Goal: Information Seeking & Learning: Learn about a topic

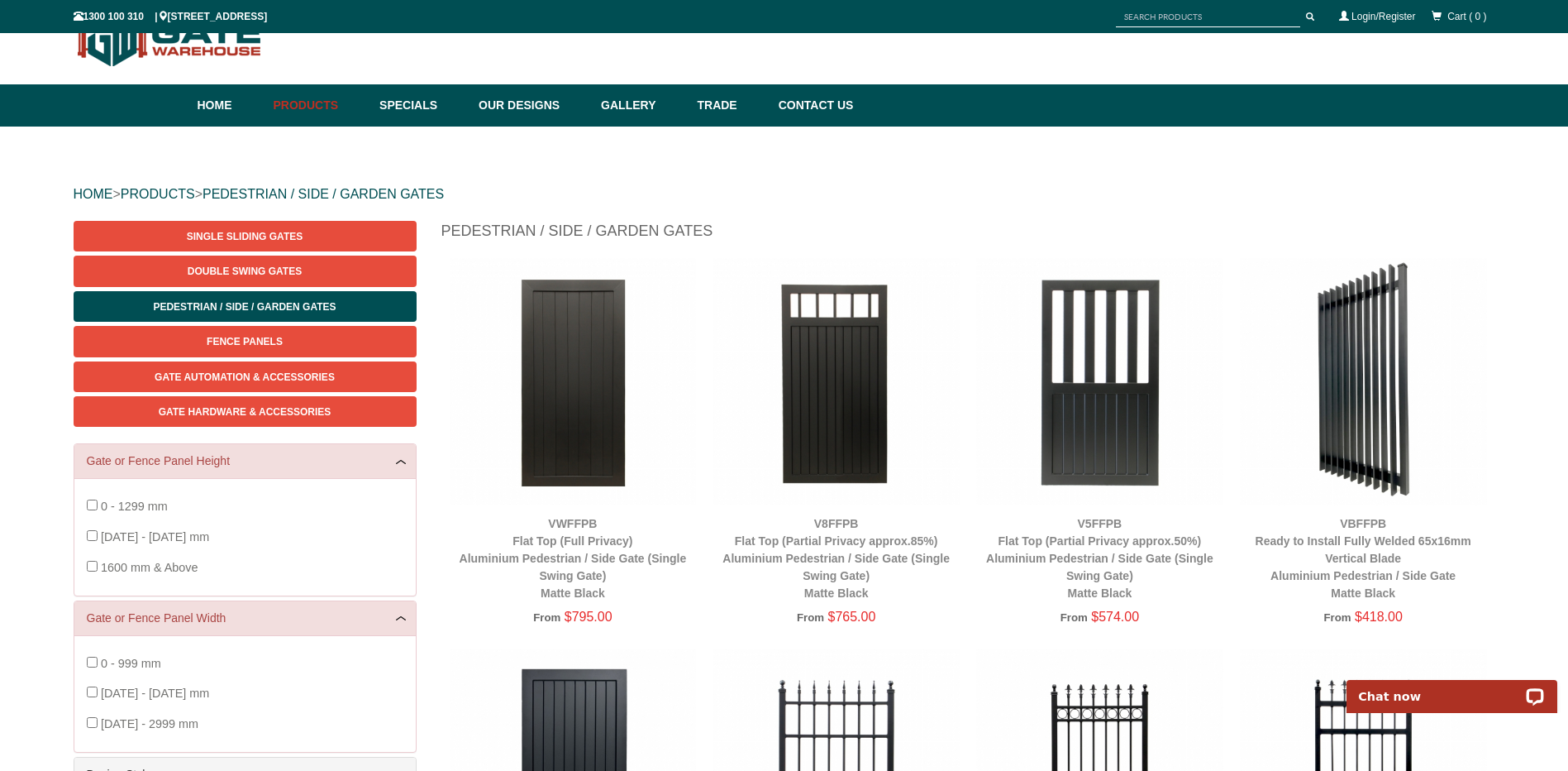
scroll to position [290, 0]
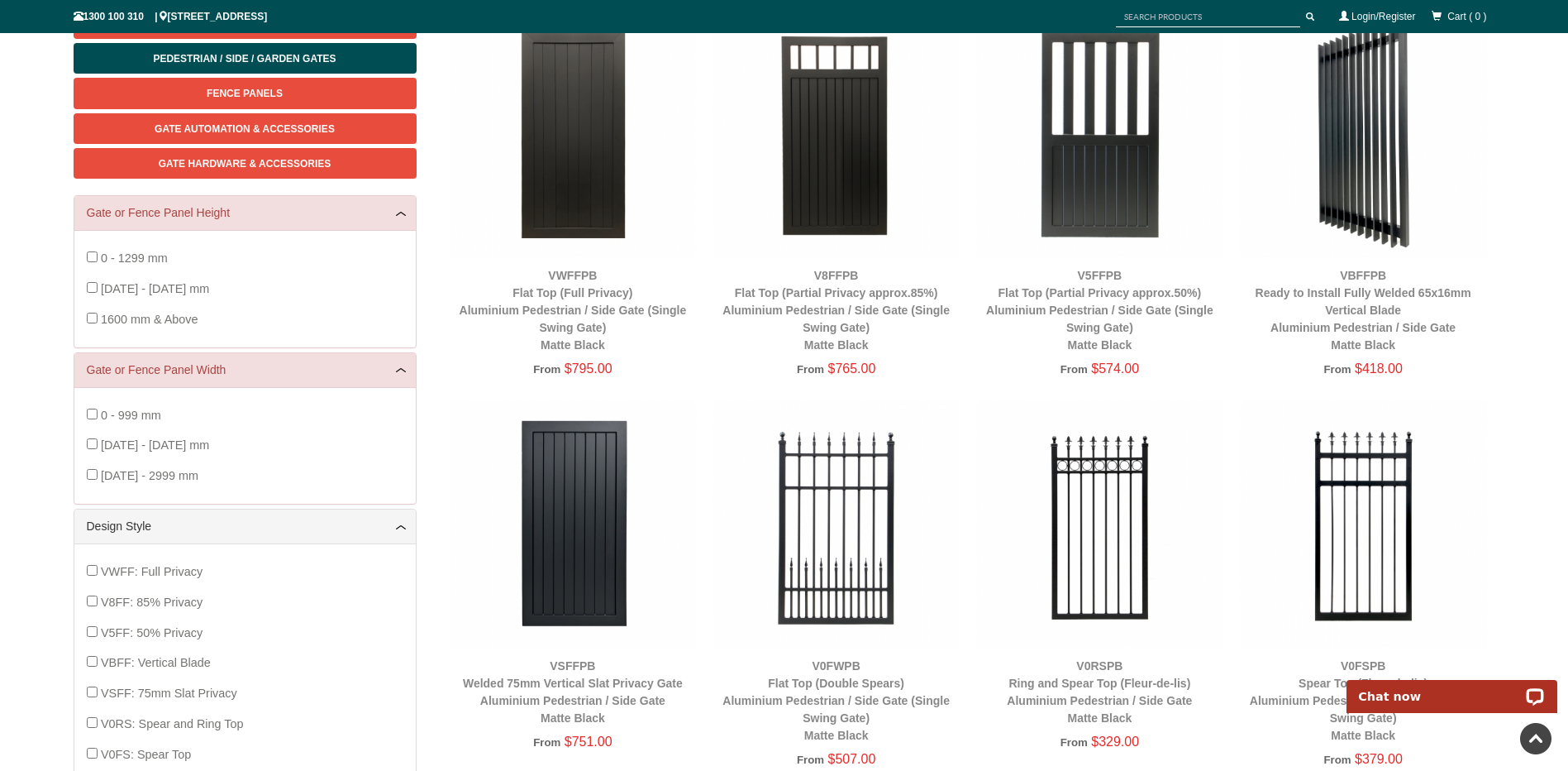
click at [593, 123] on img at bounding box center [573, 133] width 247 height 247
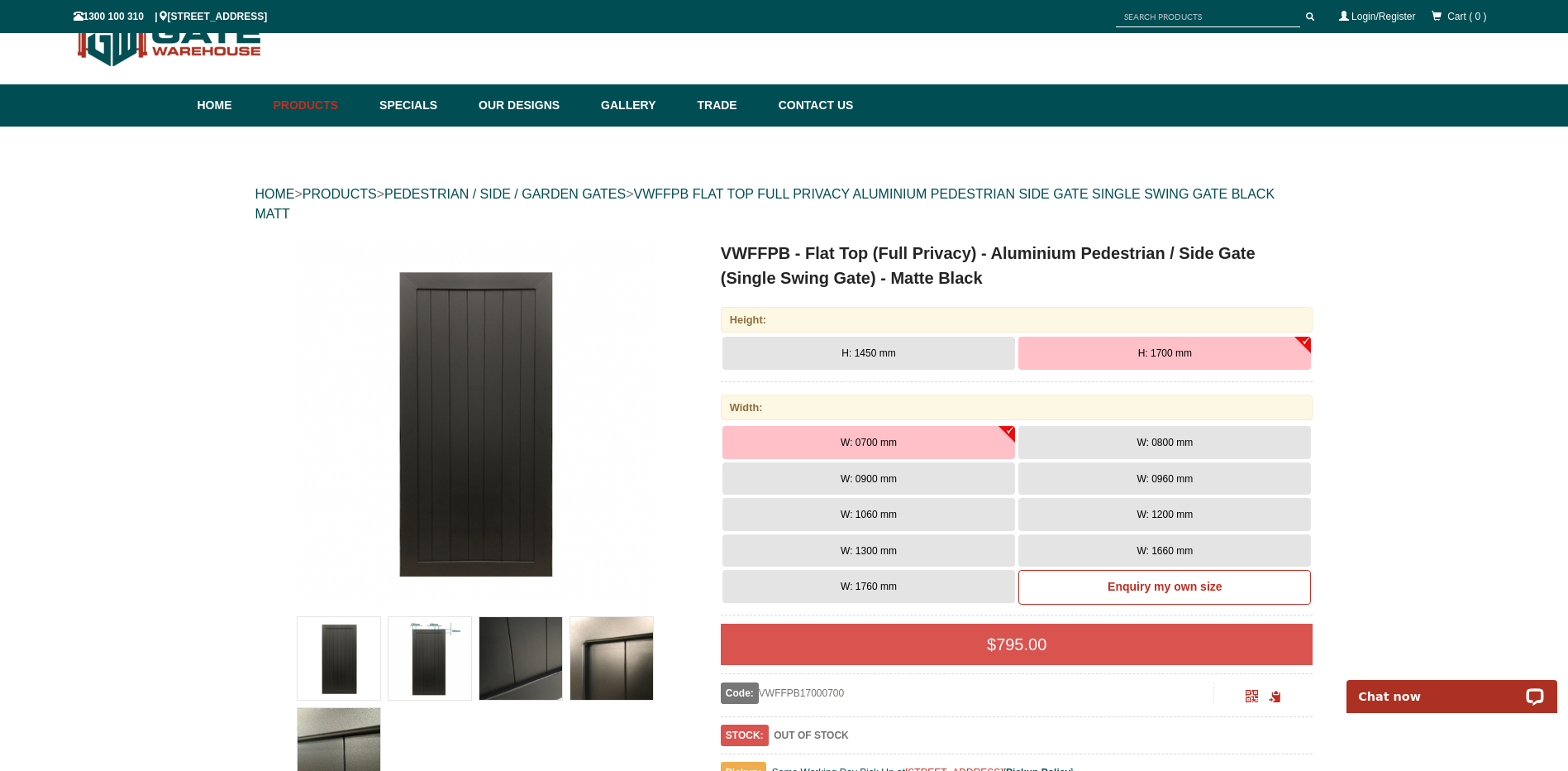
click at [1094, 507] on button "W: 1200 mm" at bounding box center [1164, 515] width 293 height 33
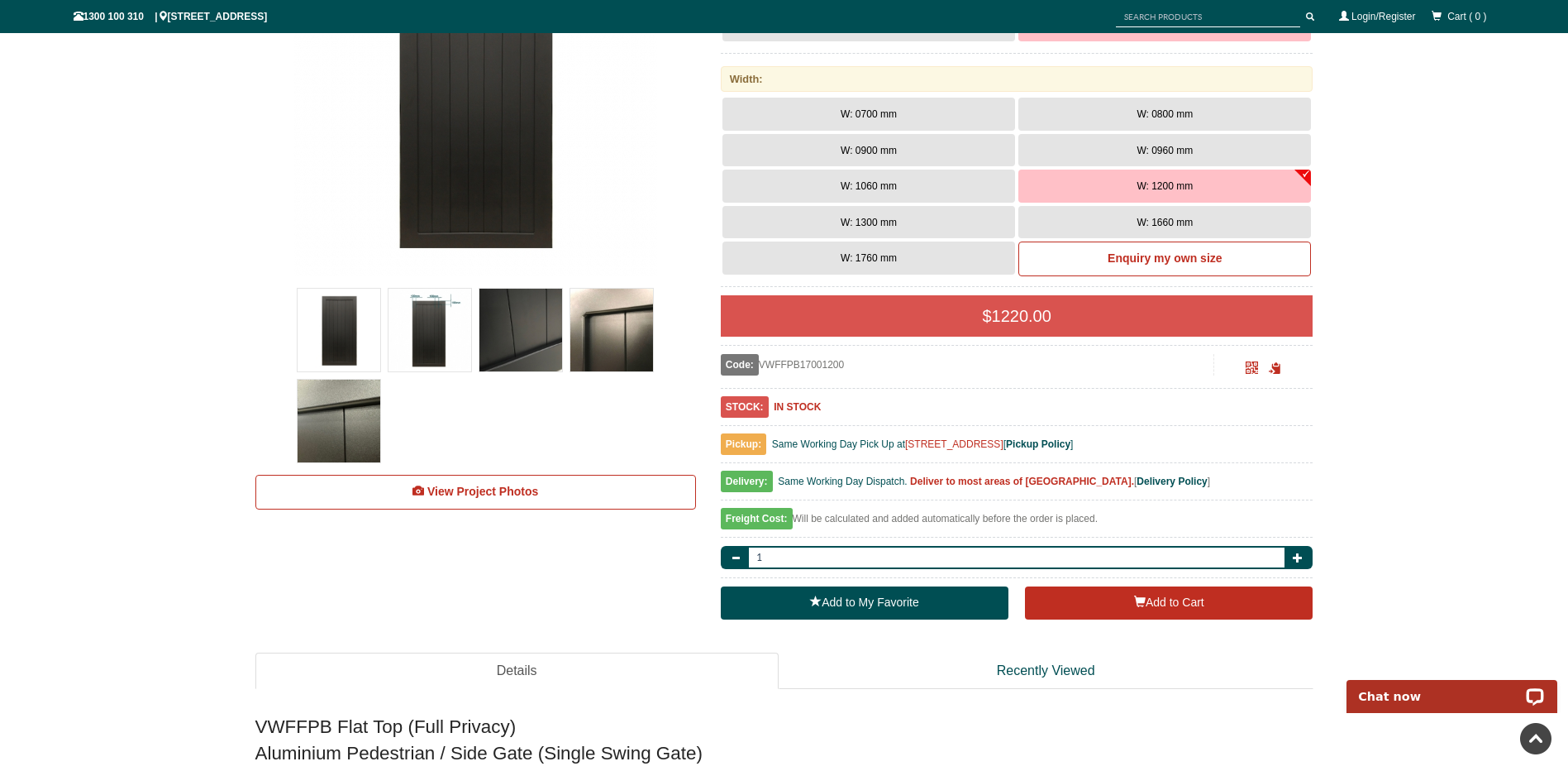
scroll to position [290, 0]
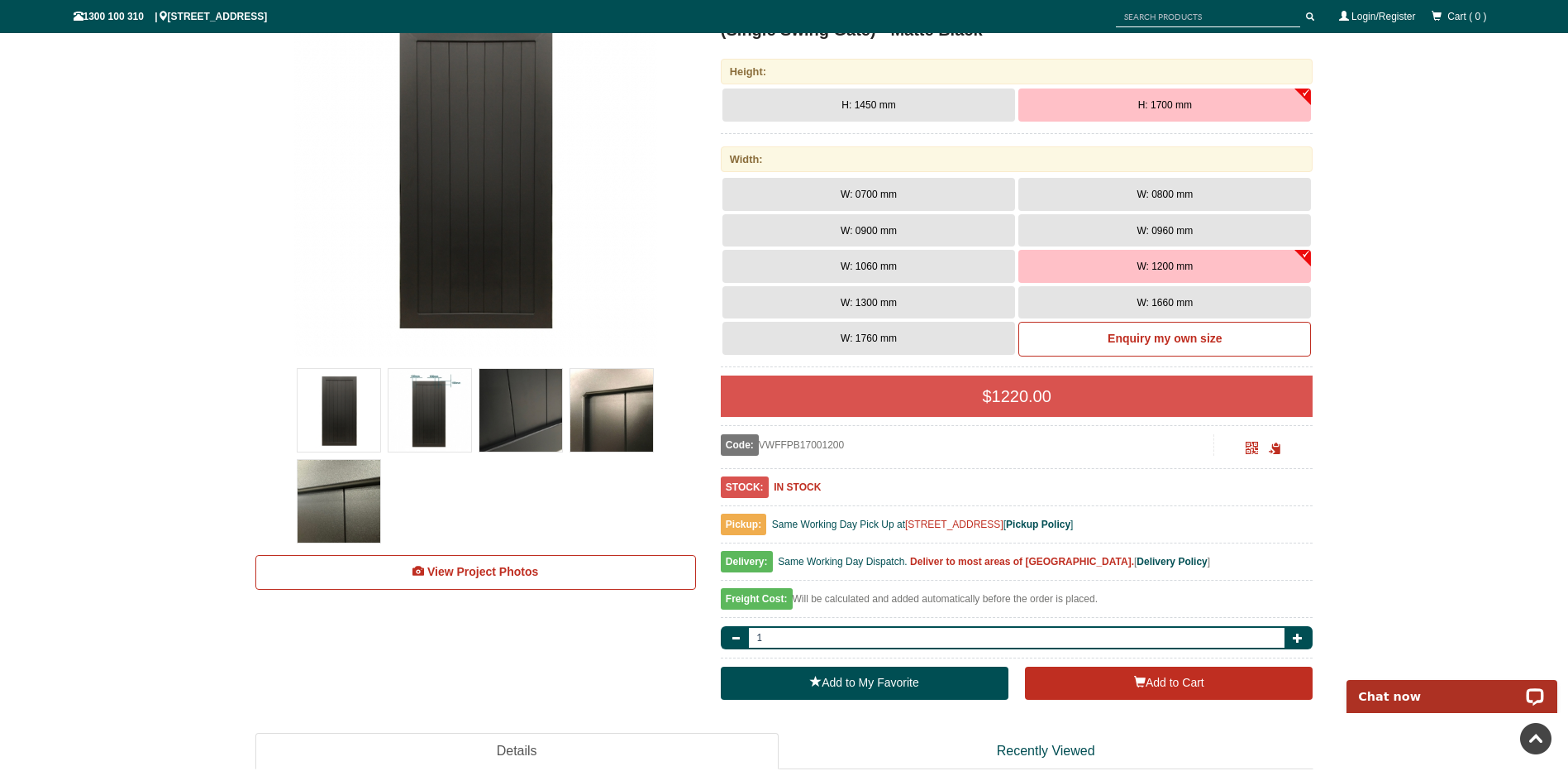
click at [1198, 228] on button "W: 0960 mm" at bounding box center [1164, 231] width 293 height 33
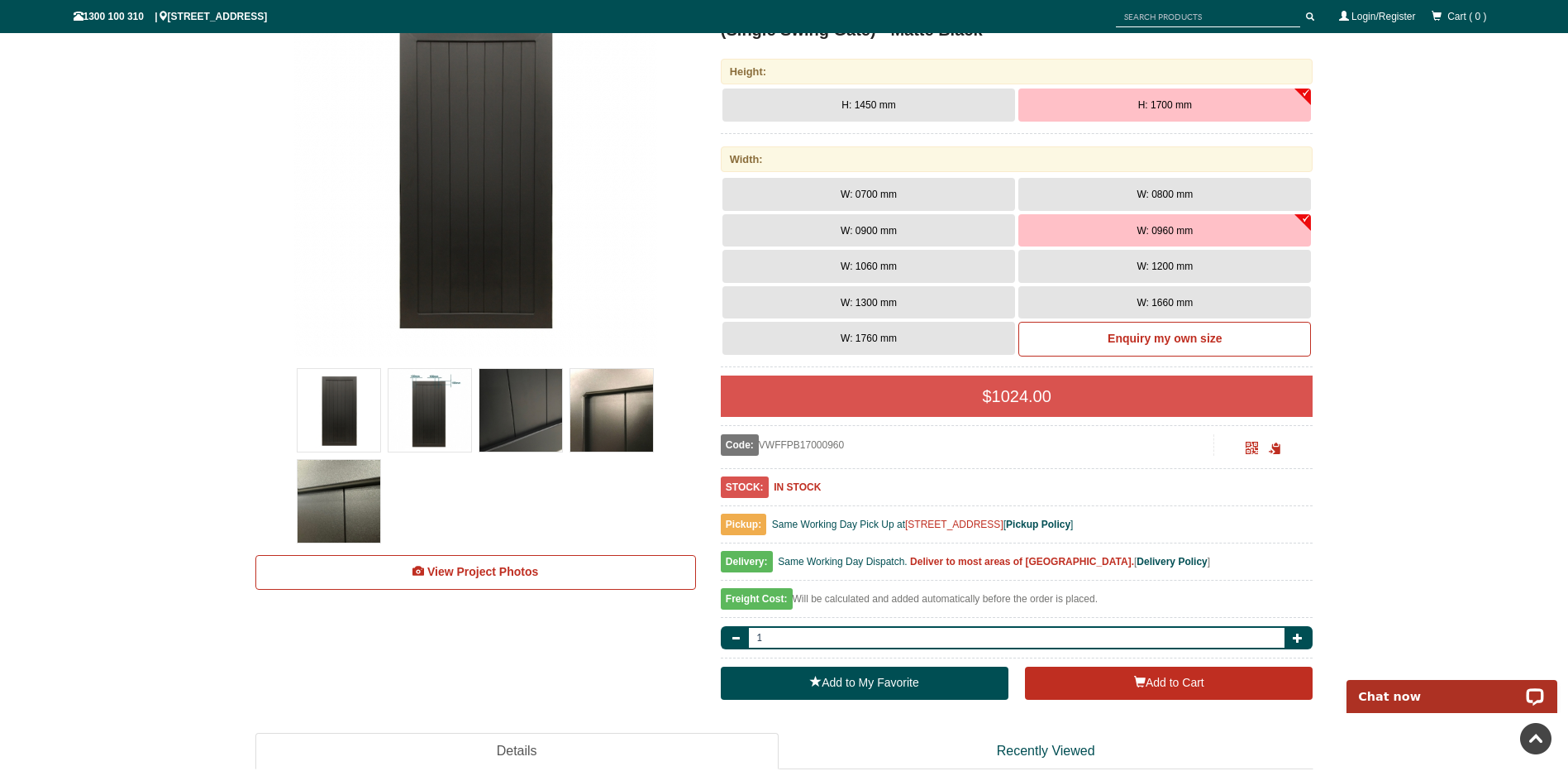
click at [1233, 266] on button "W: 1200 mm" at bounding box center [1164, 266] width 293 height 33
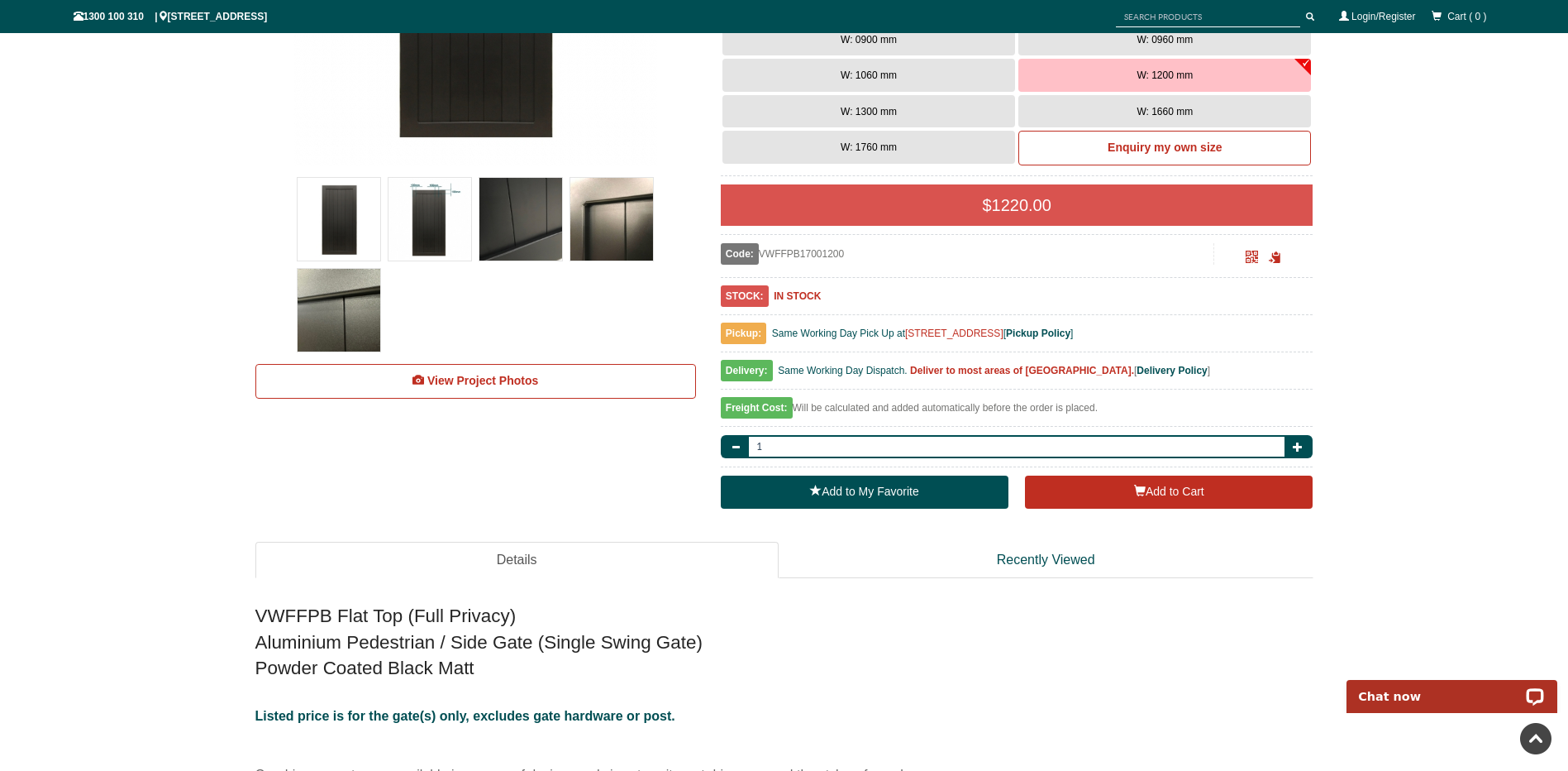
scroll to position [0, 0]
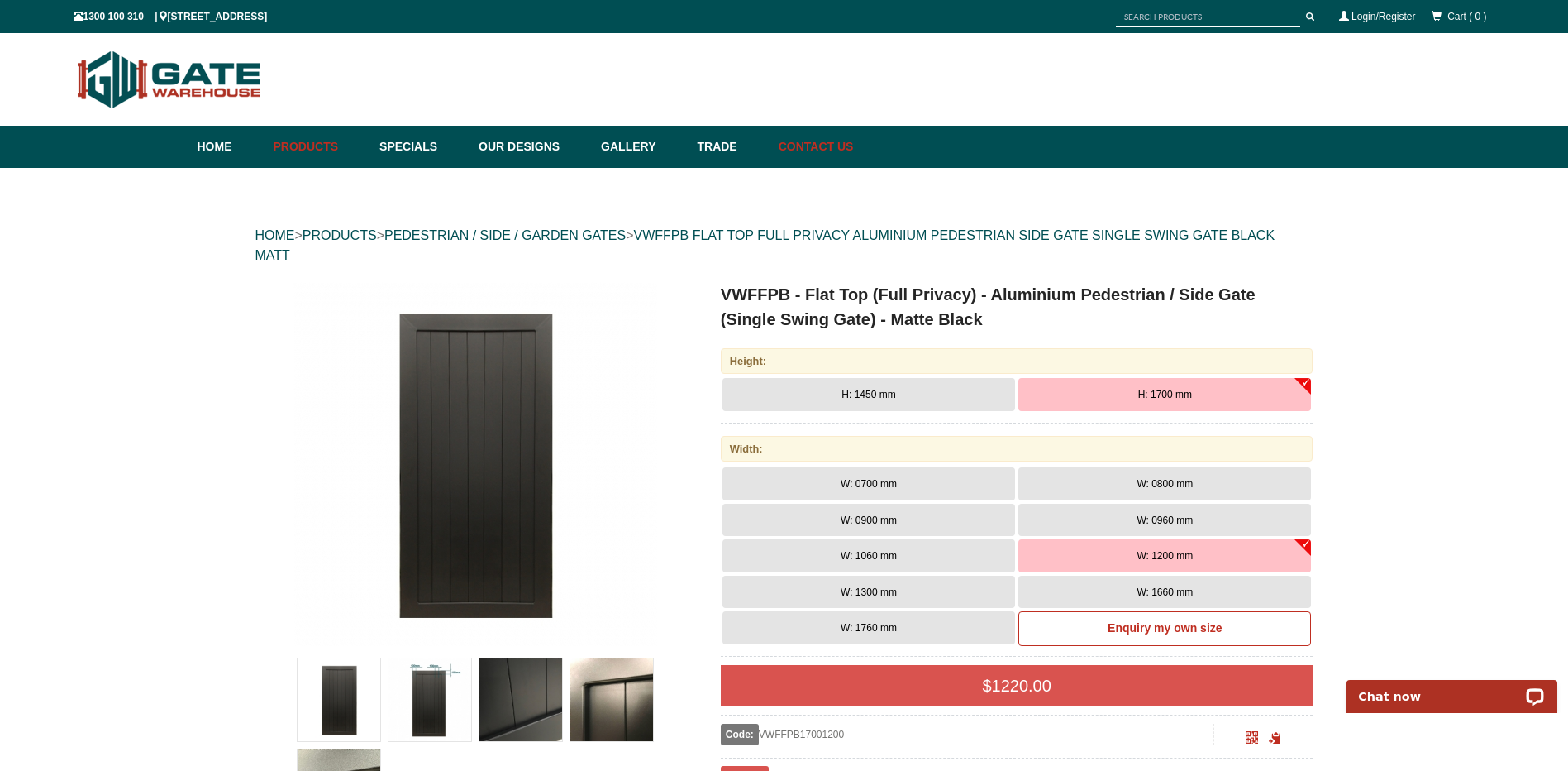
click at [844, 147] on link "Contact Us" at bounding box center [812, 147] width 83 height 42
